Goal: Task Accomplishment & Management: Manage account settings

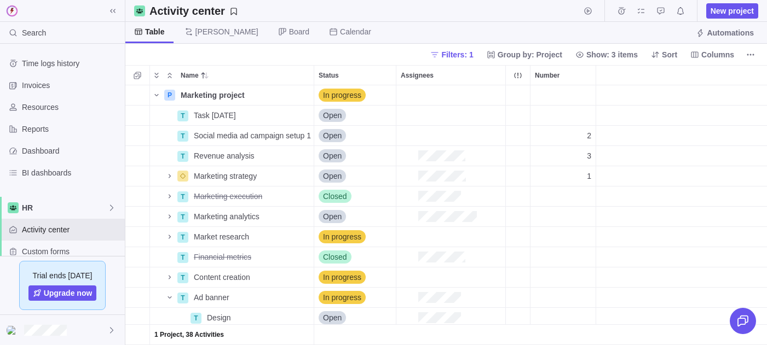
scroll to position [260, 642]
click at [268, 95] on span "Details" at bounding box center [279, 95] width 25 height 11
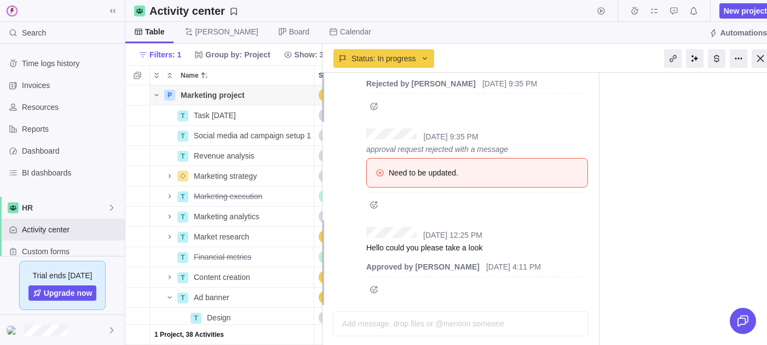
scroll to position [727, 0]
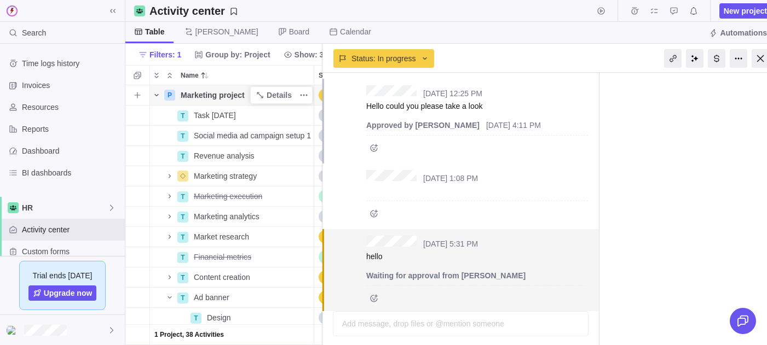
click at [154, 89] on span "Name" at bounding box center [156, 95] width 13 height 15
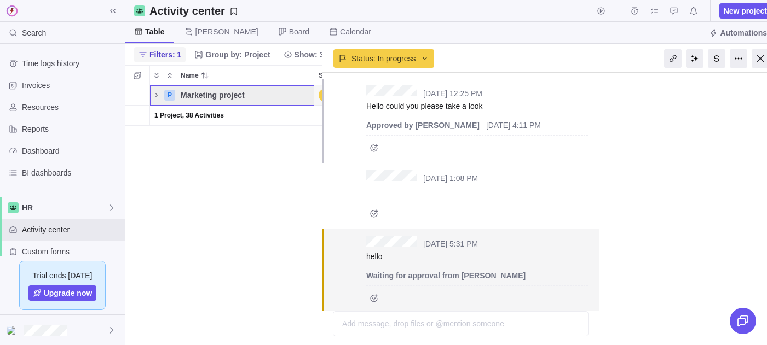
click at [159, 59] on span "Filters: 1" at bounding box center [165, 54] width 32 height 11
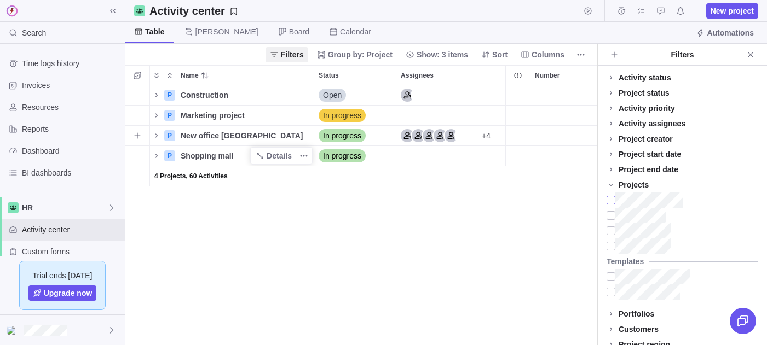
scroll to position [260, 472]
click at [269, 106] on div "Marketing project" at bounding box center [244, 116] width 137 height 20
click at [270, 113] on input "Marketing project" at bounding box center [245, 115] width 138 height 21
click at [273, 162] on div "Name Status Assignees Number P Construction Details Open P Marketing project In…" at bounding box center [361, 205] width 472 height 280
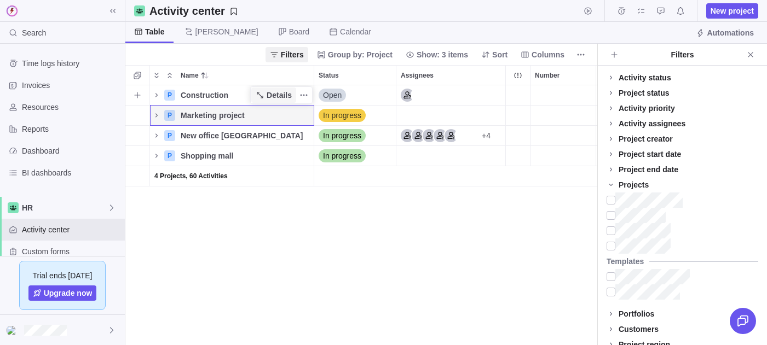
click at [274, 91] on span "Details" at bounding box center [279, 95] width 25 height 11
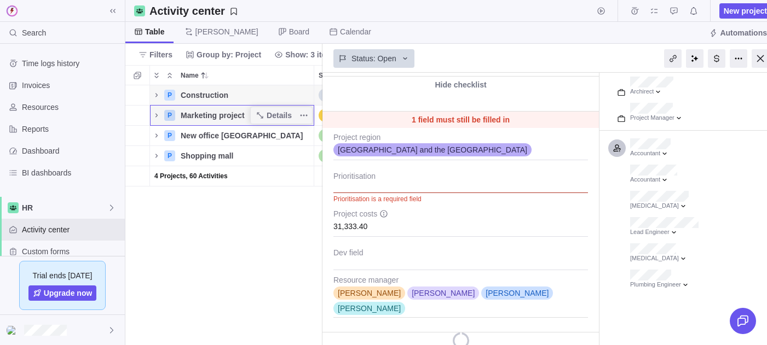
type textarea "x"
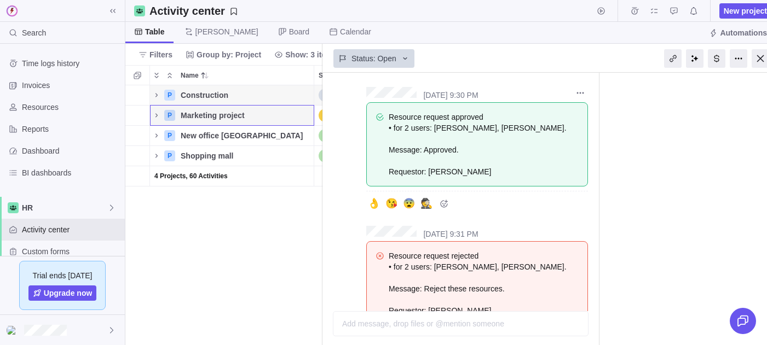
scroll to position [432, 0]
